Goal: Information Seeking & Learning: Learn about a topic

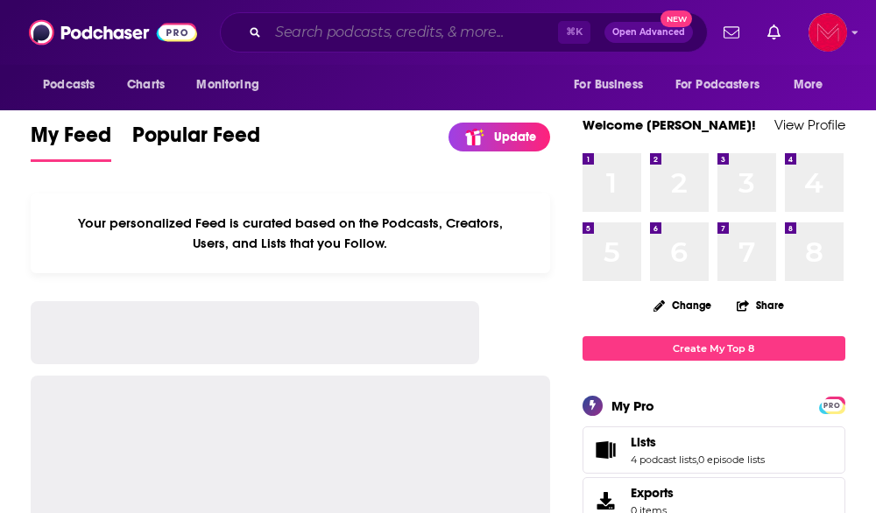
click at [348, 33] on input "Search podcasts, credits, & more..." at bounding box center [413, 32] width 290 height 28
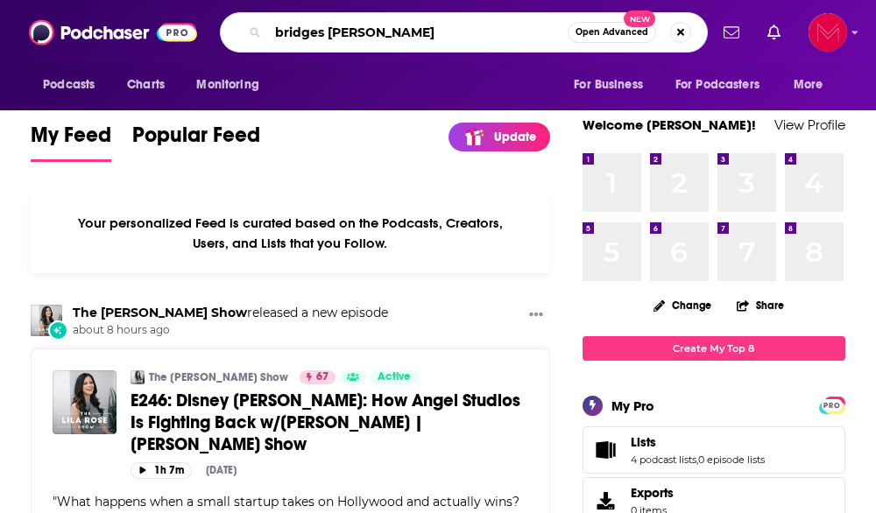
click at [296, 31] on input "bridges monica schmelter" at bounding box center [418, 32] width 300 height 28
type input "[PERSON_NAME]"
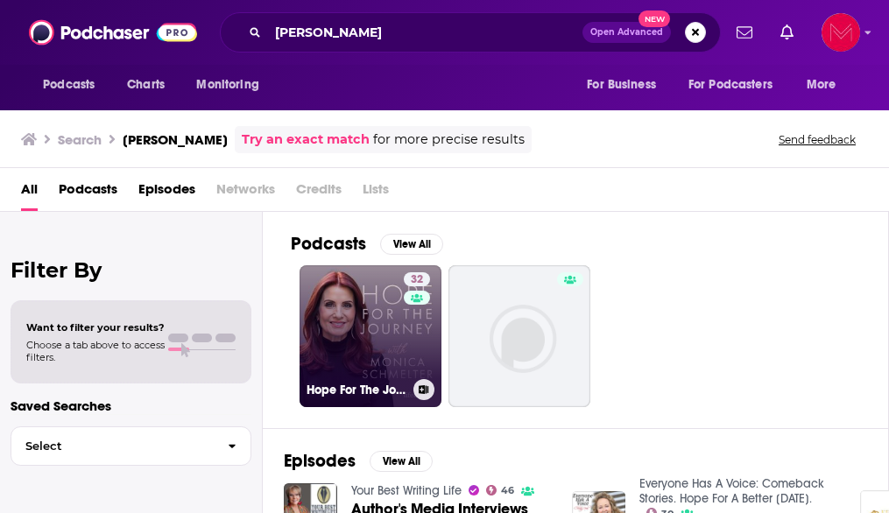
click at [388, 343] on link "32 Hope For The Journey with Monica Schmelter" at bounding box center [371, 336] width 142 height 142
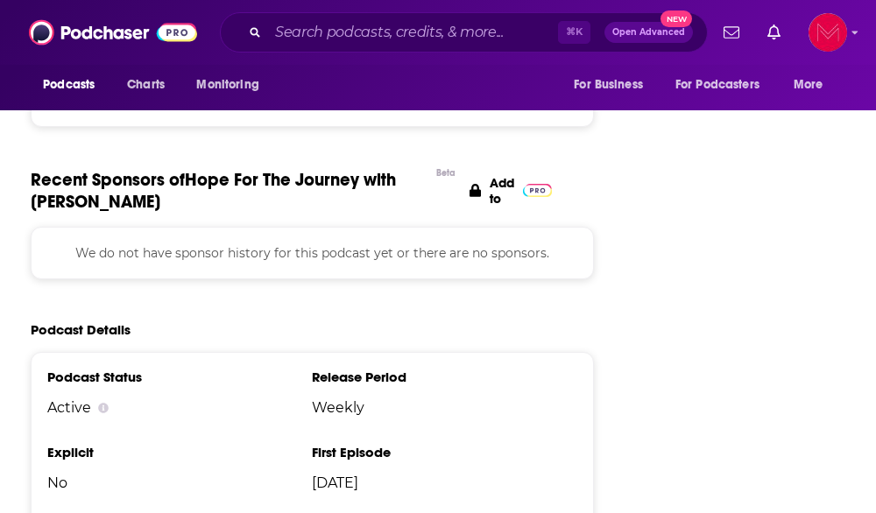
scroll to position [1937, 0]
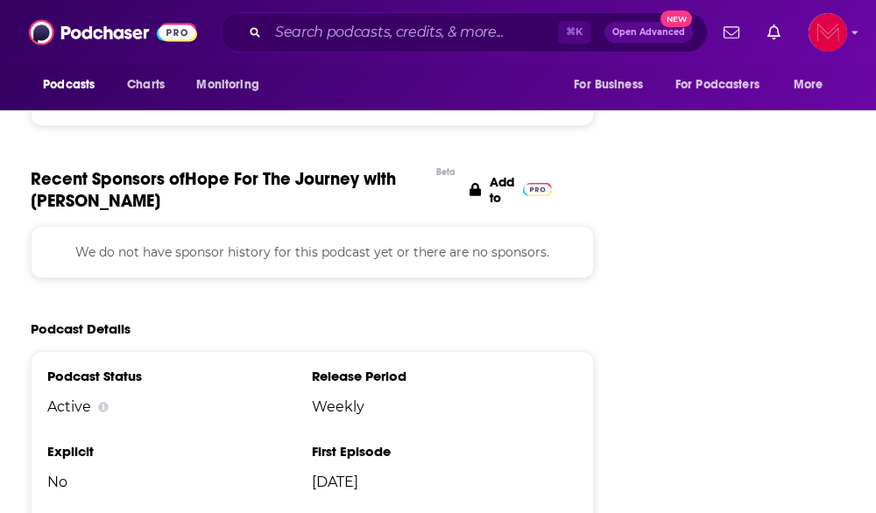
drag, startPoint x: 254, startPoint y: 202, endPoint x: 192, endPoint y: 174, distance: 68.2
click at [192, 174] on span "Recent Sponsors of Hope For The Journey with Monica Schmelter Beta" at bounding box center [229, 190] width 397 height 44
copy span "Hope For The Journey with Monica Schmelter"
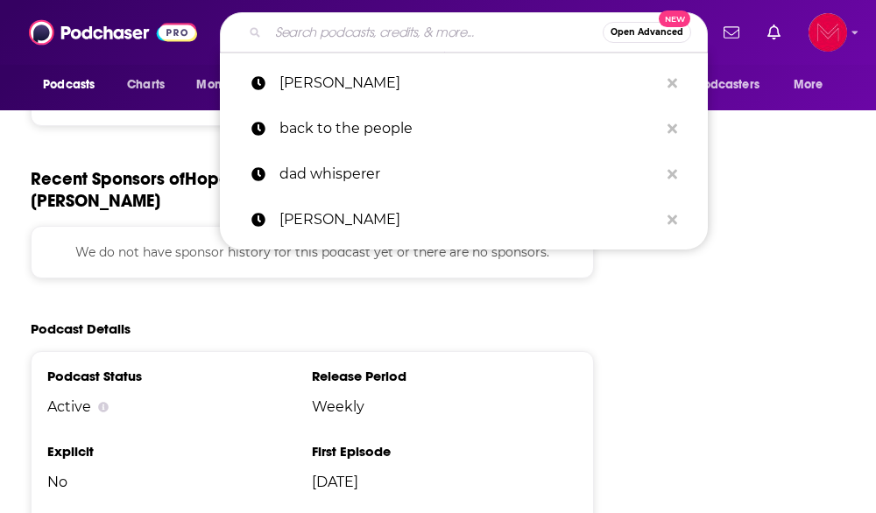
click at [361, 27] on input "Search podcasts, credits, & more..." at bounding box center [435, 32] width 335 height 28
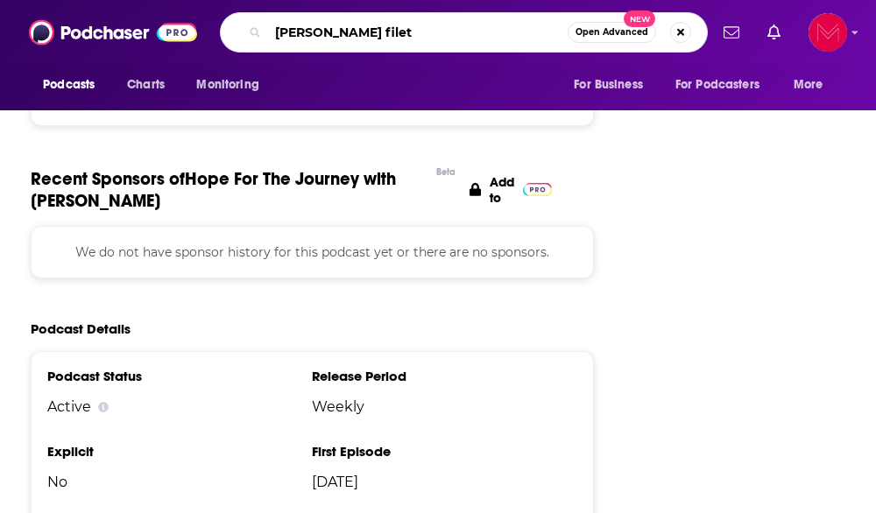
type input "[PERSON_NAME]"
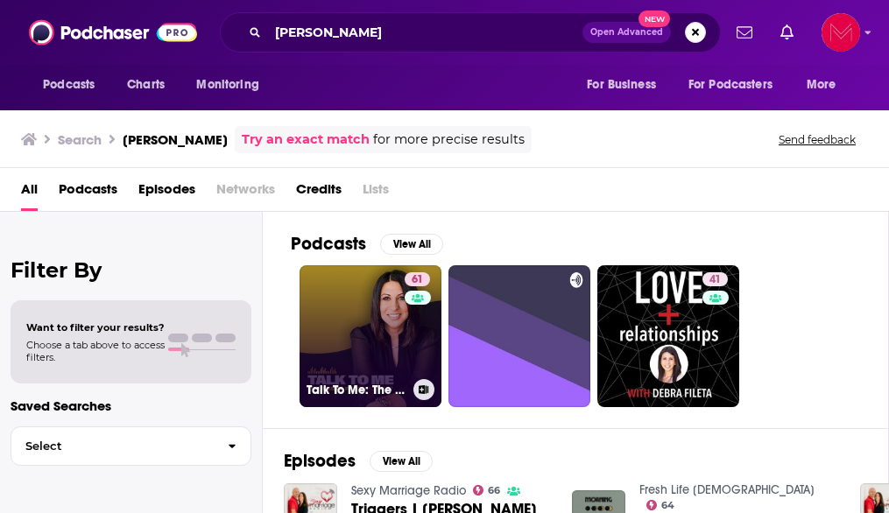
click at [352, 394] on h3 "Talk To Me: The [PERSON_NAME] Podcast" at bounding box center [357, 390] width 100 height 15
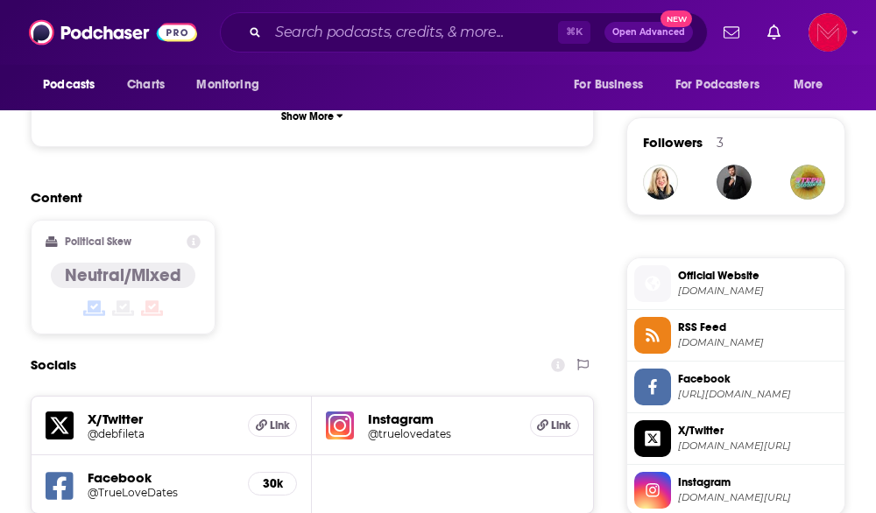
scroll to position [1221, 0]
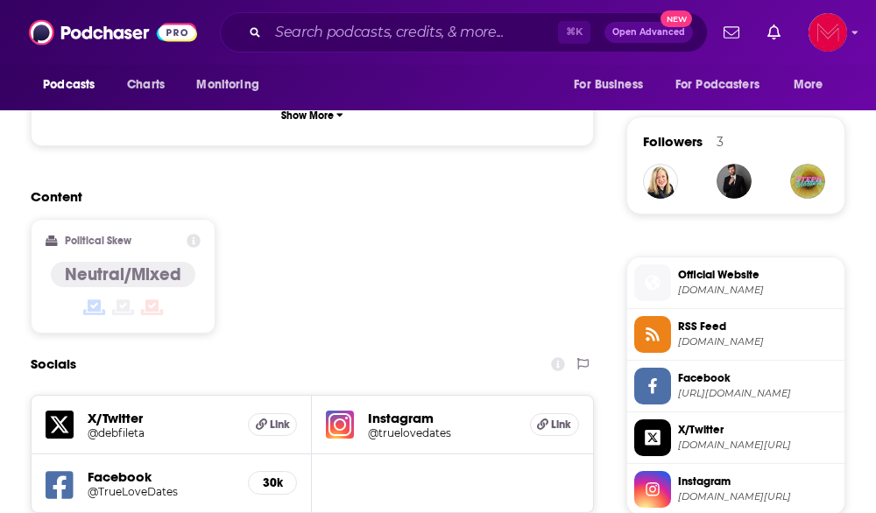
click at [419, 410] on h5 "Instagram" at bounding box center [441, 418] width 147 height 17
click at [422, 427] on h5 "@truelovedates" at bounding box center [431, 433] width 126 height 13
click at [283, 418] on span "Link" at bounding box center [280, 425] width 20 height 14
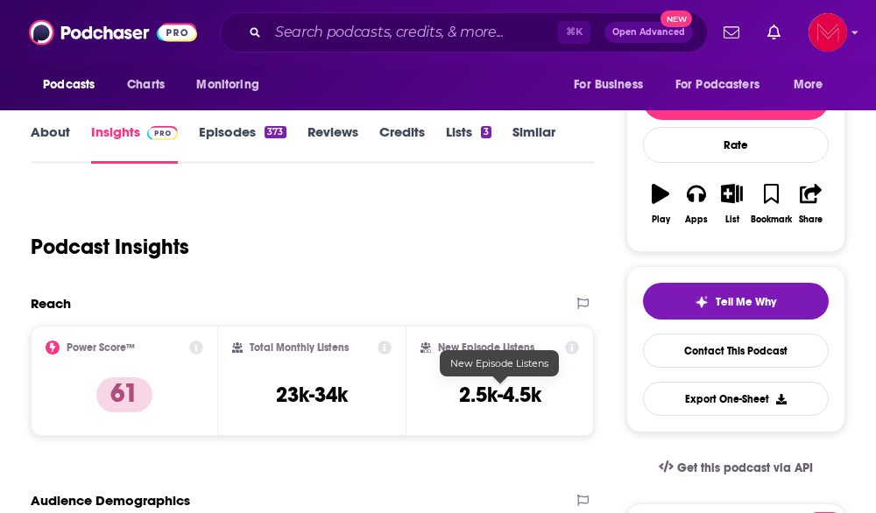
scroll to position [0, 0]
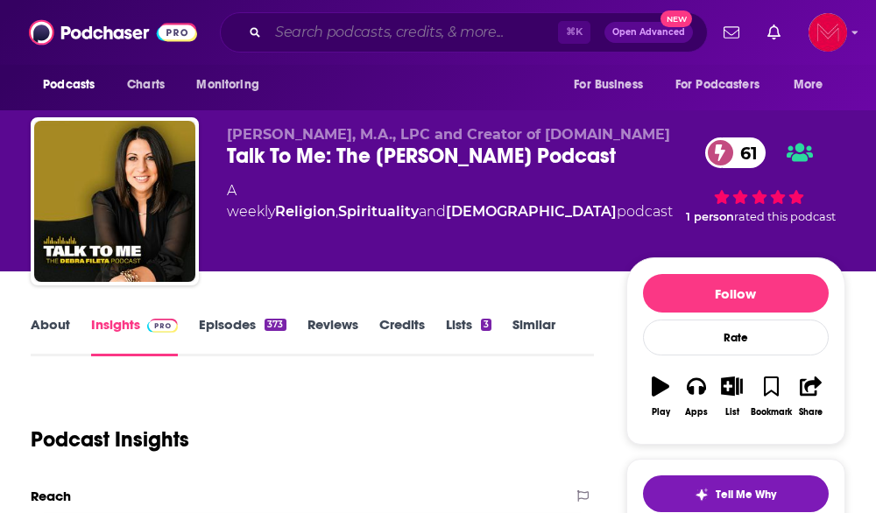
click at [425, 33] on input "Search podcasts, credits, & more..." at bounding box center [413, 32] width 290 height 28
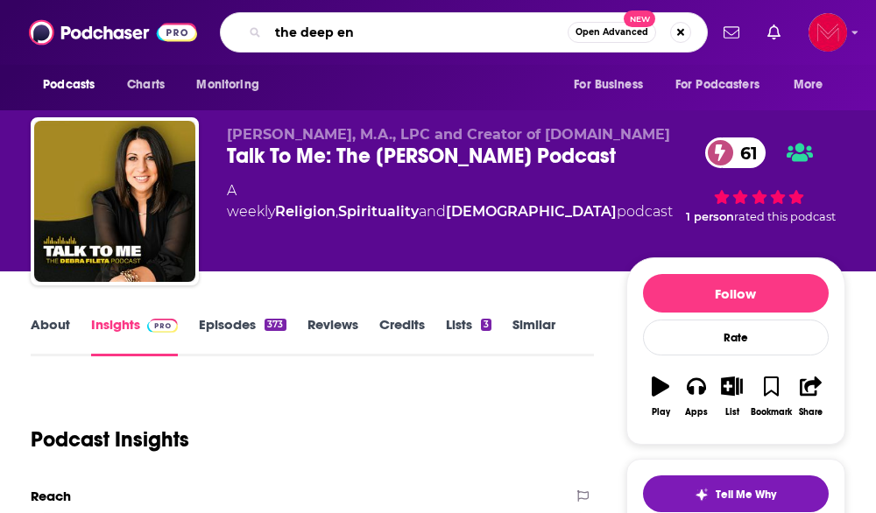
type input "the deep end"
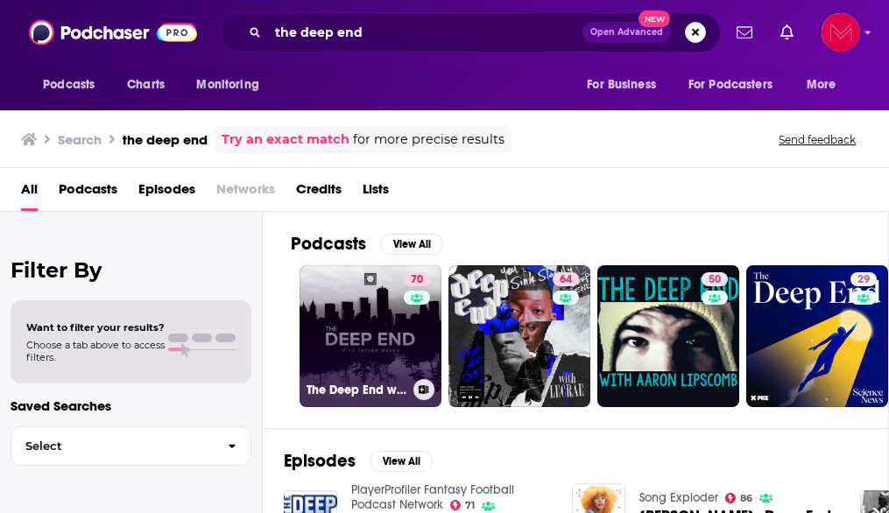
click at [416, 337] on div "70" at bounding box center [419, 326] width 31 height 107
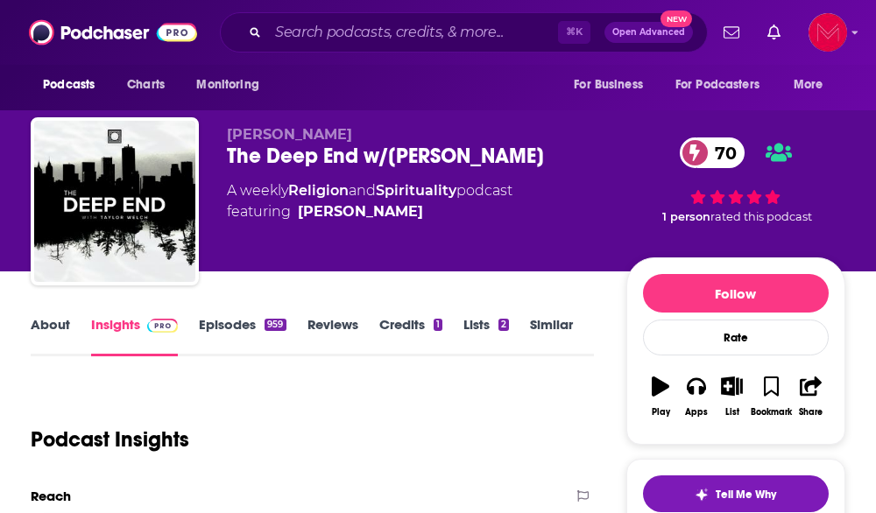
click at [246, 323] on link "Episodes 959" at bounding box center [242, 336] width 87 height 40
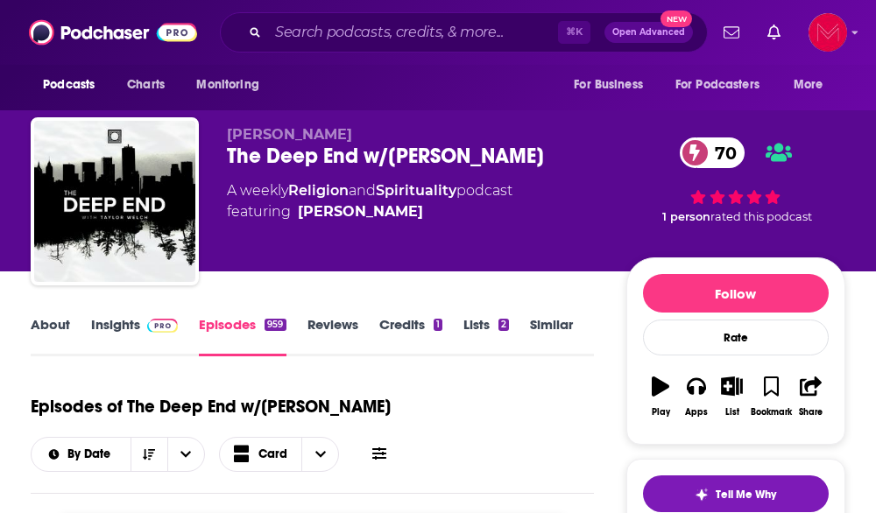
click at [60, 326] on link "About" at bounding box center [50, 336] width 39 height 40
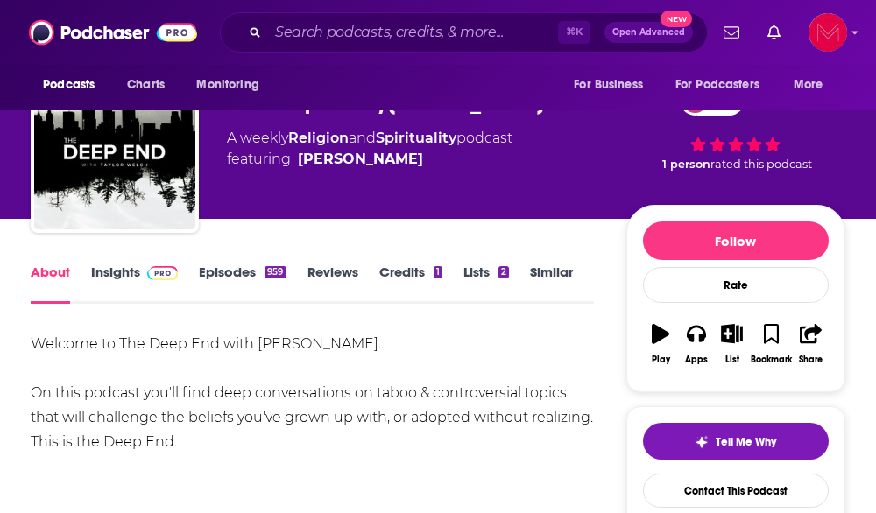
scroll to position [60, 0]
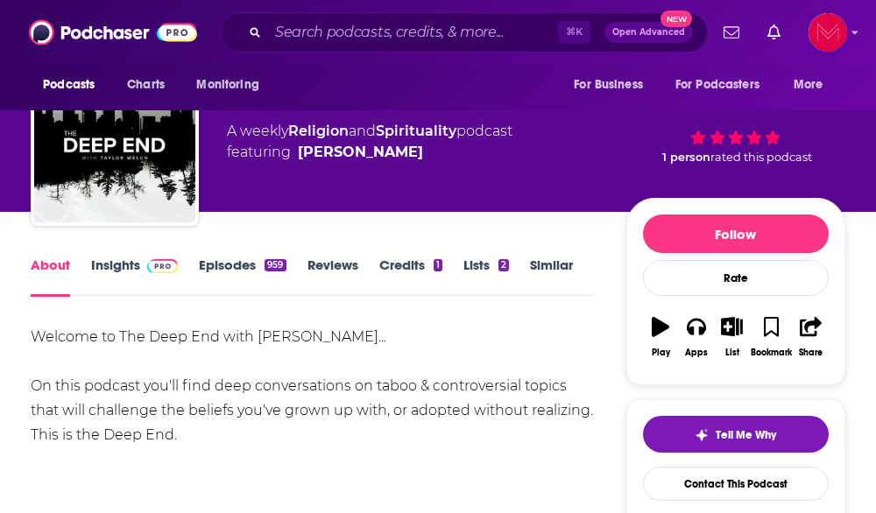
click at [123, 269] on link "Insights" at bounding box center [134, 277] width 87 height 40
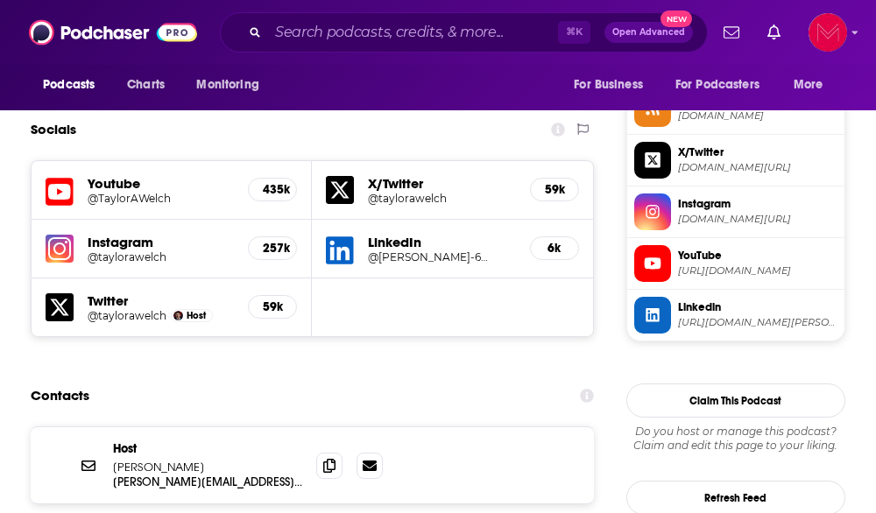
scroll to position [1435, 0]
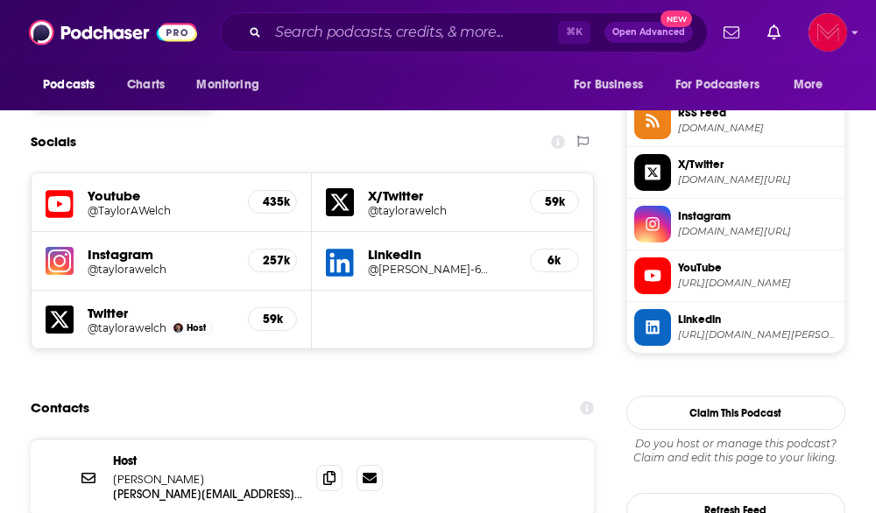
click at [132, 204] on h5 "@TaylorAWelch" at bounding box center [151, 210] width 126 height 13
click at [382, 33] on input "Search podcasts, credits, & more..." at bounding box center [413, 32] width 290 height 28
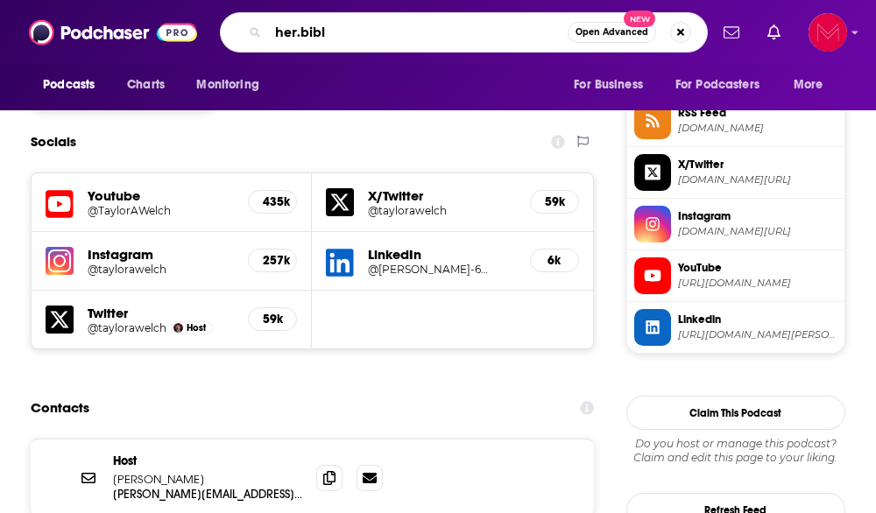
type input "[DOMAIN_NAME][DEMOGRAPHIC_DATA]"
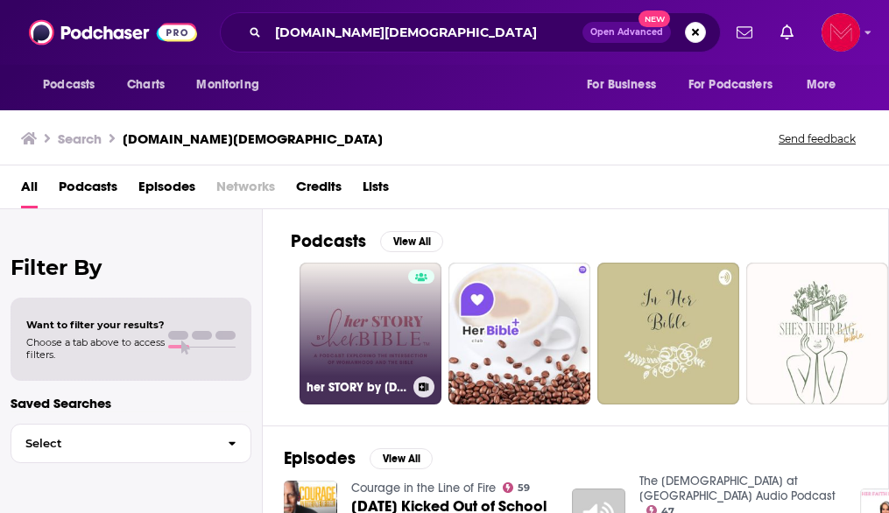
click at [362, 356] on link "her STORY by [DOMAIN_NAME][DEMOGRAPHIC_DATA]" at bounding box center [371, 334] width 142 height 142
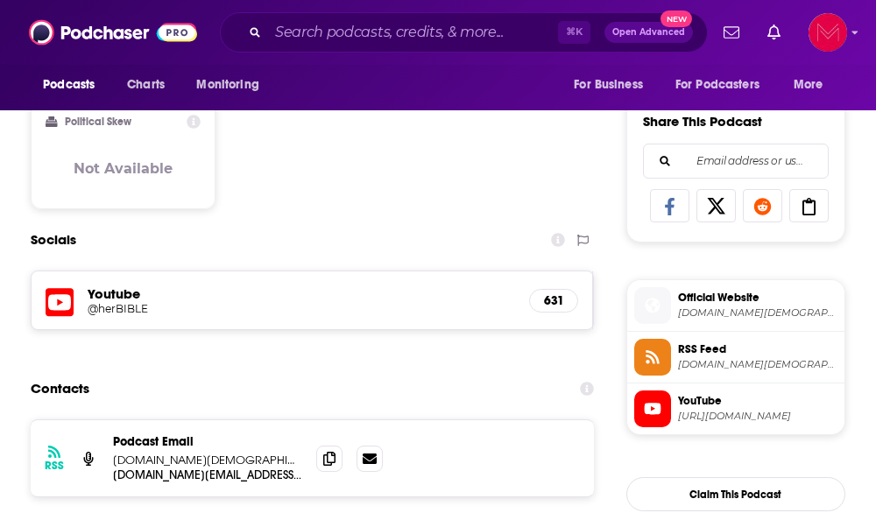
scroll to position [1061, 0]
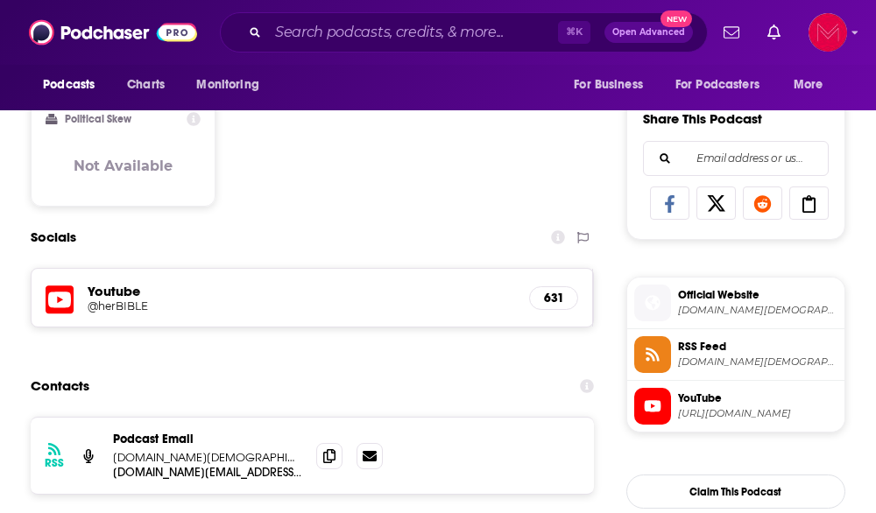
click at [127, 295] on h5 "Youtube" at bounding box center [301, 291] width 427 height 17
click at [123, 308] on h5 "@herBIBLE" at bounding box center [151, 306] width 126 height 13
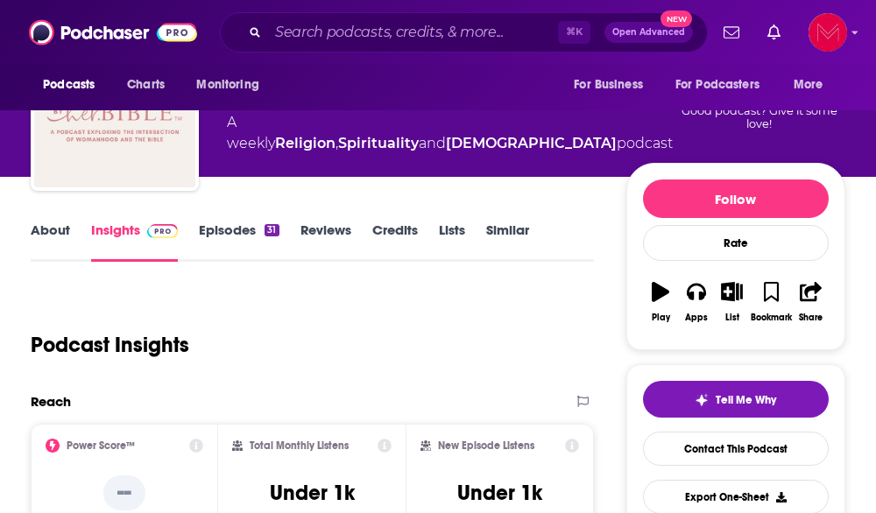
scroll to position [60, 0]
